Goal: Information Seeking & Learning: Obtain resource

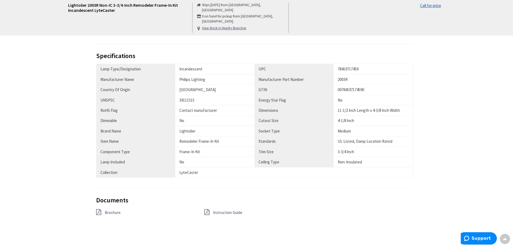
scroll to position [296, 0]
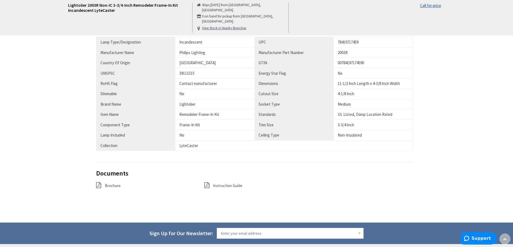
click at [235, 186] on span "Instruction Guide" at bounding box center [227, 185] width 29 height 5
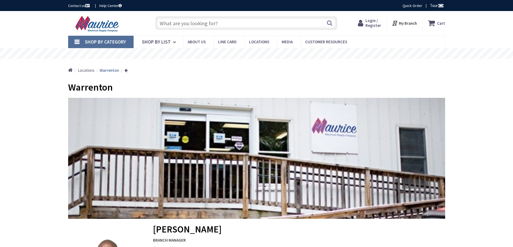
click at [195, 24] on input "text" at bounding box center [246, 22] width 182 height 13
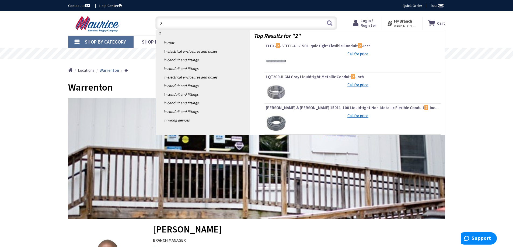
click at [184, 27] on input "2" at bounding box center [246, 22] width 182 height 13
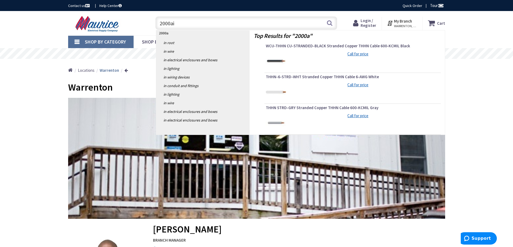
type input "2000aic"
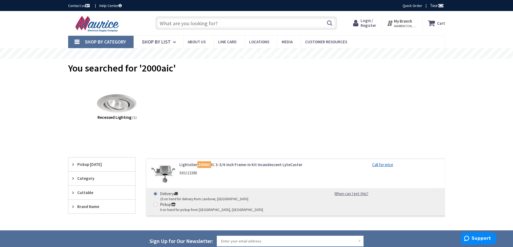
click at [233, 165] on link "Lightolier 2000IC IC 3-3/4-Inch Frame-In Kit Incandescent LyteCaster" at bounding box center [247, 165] width 137 height 6
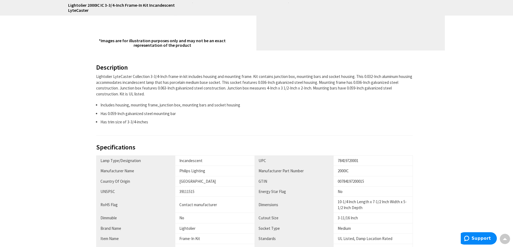
scroll to position [188, 0]
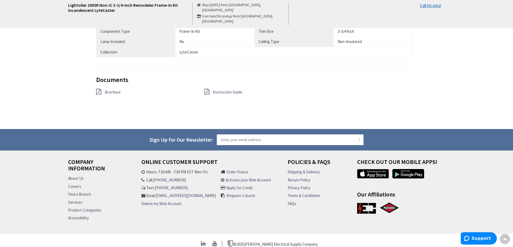
scroll to position [398, 0]
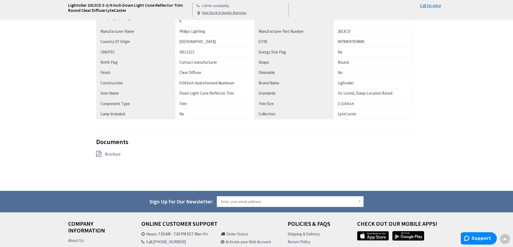
scroll to position [323, 0]
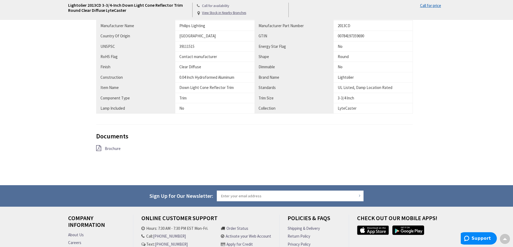
click at [119, 148] on span "Brochure" at bounding box center [113, 148] width 16 height 5
